Goal: Task Accomplishment & Management: Manage account settings

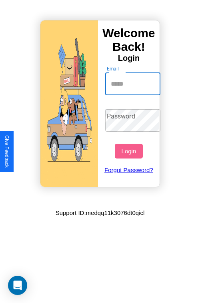
click at [134, 84] on input "Email" at bounding box center [133, 84] width 56 height 22
type input "**********"
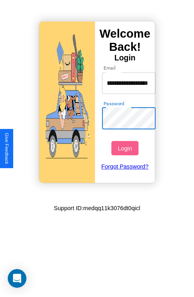
scroll to position [0, 0]
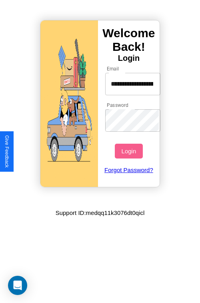
click at [130, 151] on button "Login" at bounding box center [129, 151] width 28 height 15
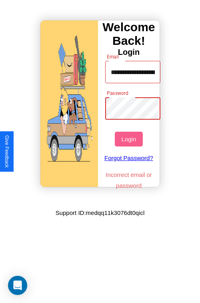
click at [130, 139] on button "Login" at bounding box center [129, 139] width 28 height 15
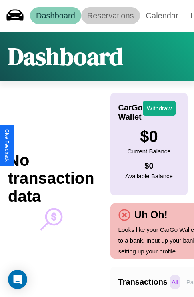
click at [110, 16] on link "Reservations" at bounding box center [110, 15] width 59 height 17
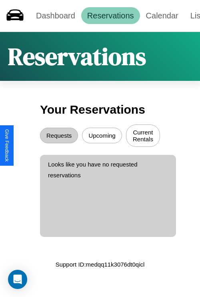
click at [102, 136] on button "Upcoming" at bounding box center [102, 136] width 40 height 16
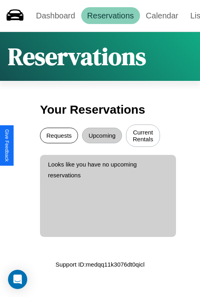
click at [59, 136] on button "Requests" at bounding box center [59, 136] width 38 height 16
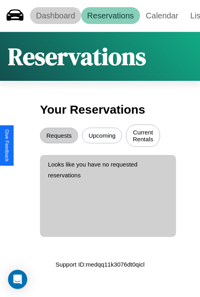
click at [55, 16] on link "Dashboard" at bounding box center [55, 15] width 51 height 17
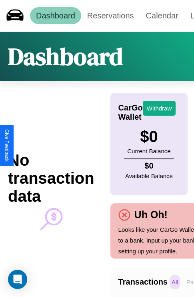
click at [175, 282] on p "All" at bounding box center [175, 281] width 11 height 15
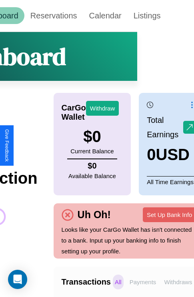
click at [178, 282] on p "Withdraws" at bounding box center [178, 281] width 32 height 15
click at [143, 282] on p "Payments" at bounding box center [143, 281] width 31 height 15
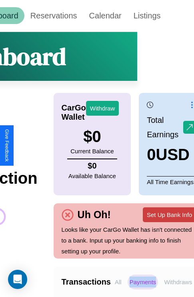
click at [169, 214] on button "Set Up Bank Info" at bounding box center [169, 214] width 53 height 15
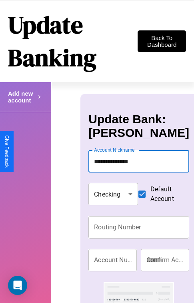
type input "**********"
